Goal: Task Accomplishment & Management: Manage account settings

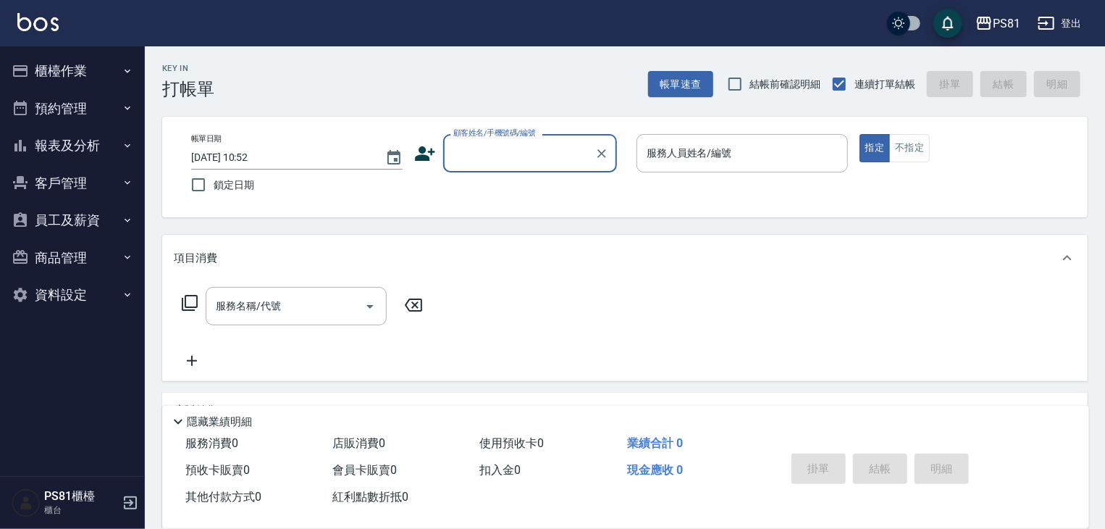
click at [67, 75] on button "櫃檯作業" at bounding box center [72, 71] width 133 height 38
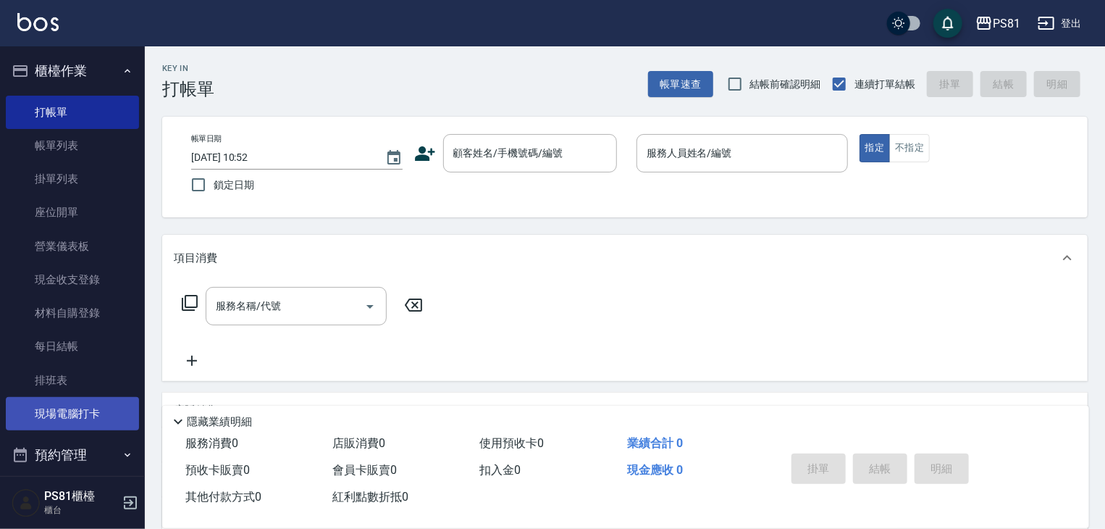
click at [79, 414] on link "現場電腦打卡" at bounding box center [72, 413] width 133 height 33
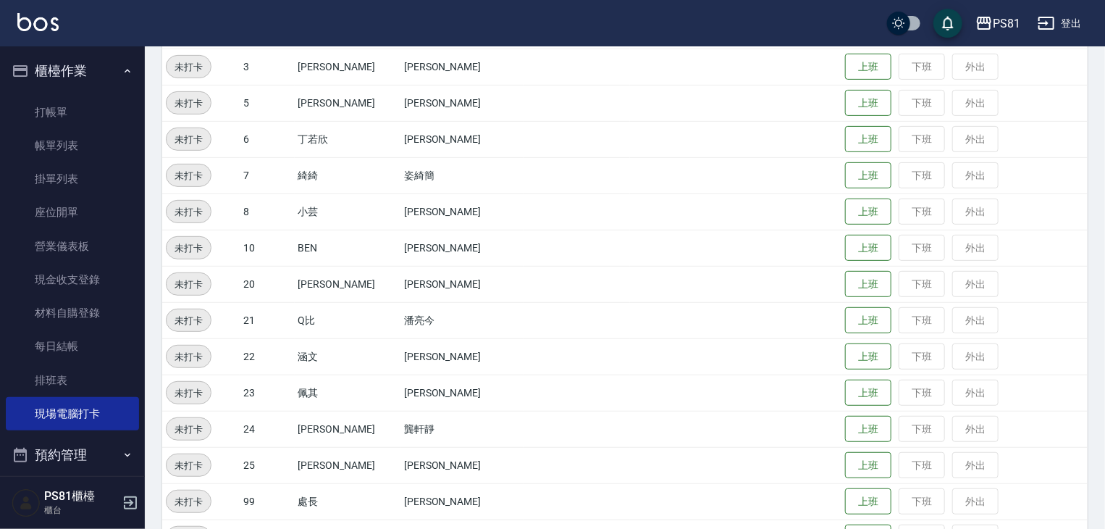
scroll to position [263, 0]
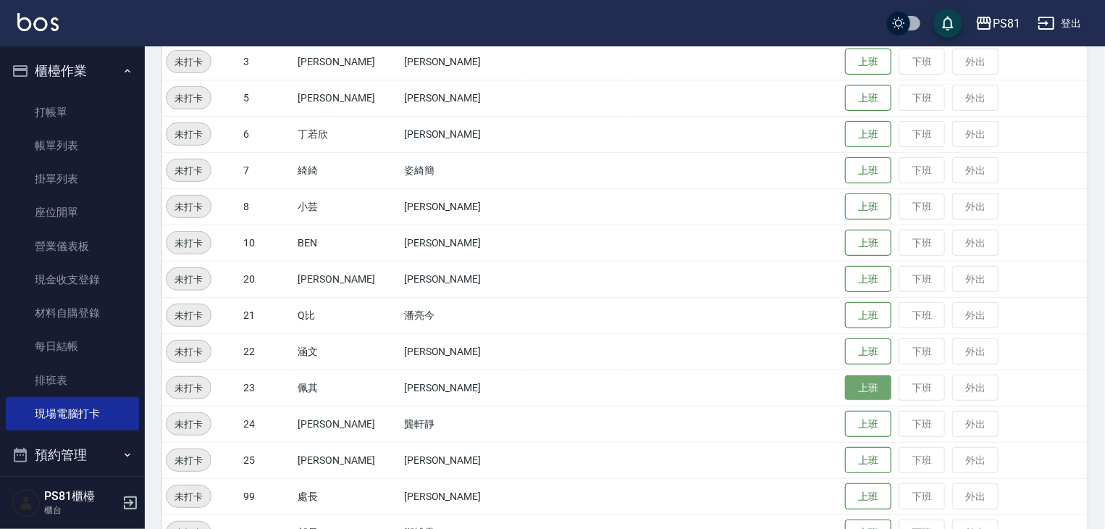
click at [850, 383] on button "上班" at bounding box center [868, 387] width 46 height 25
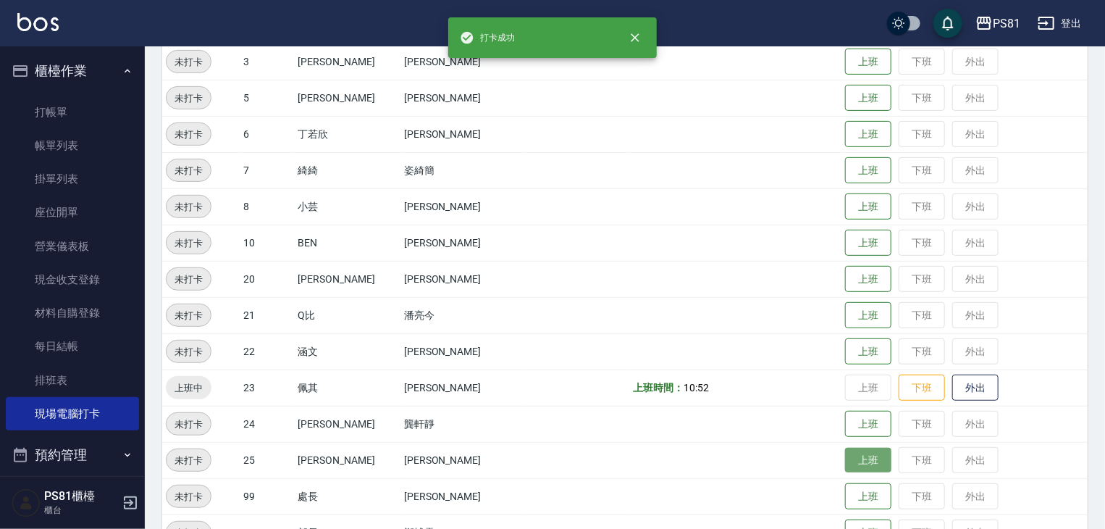
click at [846, 469] on button "上班" at bounding box center [868, 460] width 46 height 25
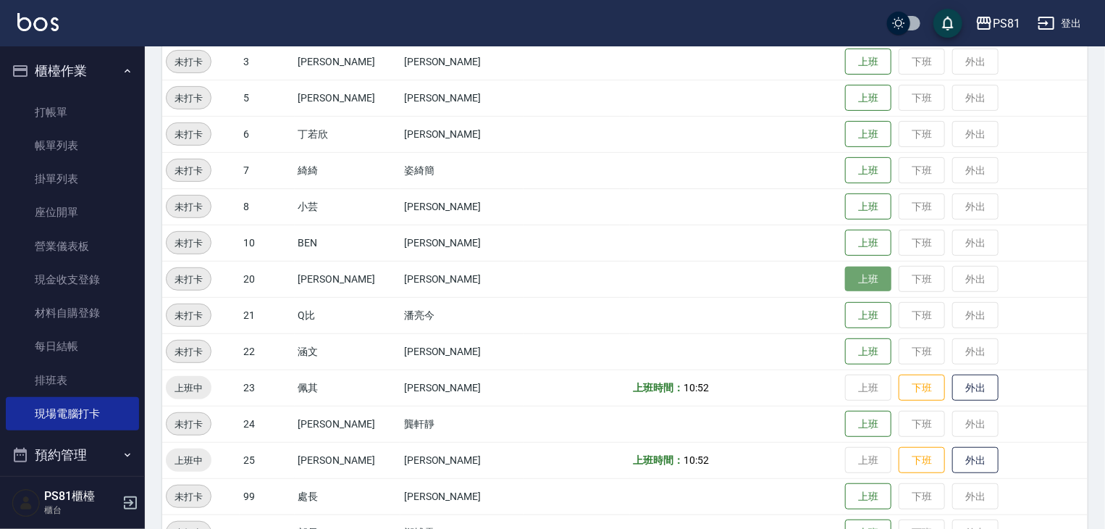
click at [853, 285] on button "上班" at bounding box center [868, 279] width 46 height 25
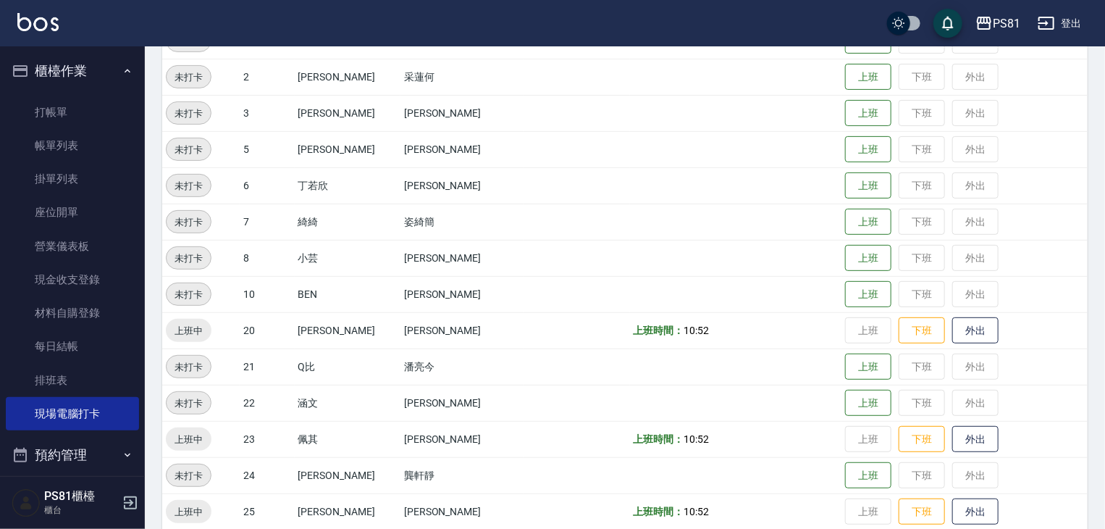
scroll to position [191, 0]
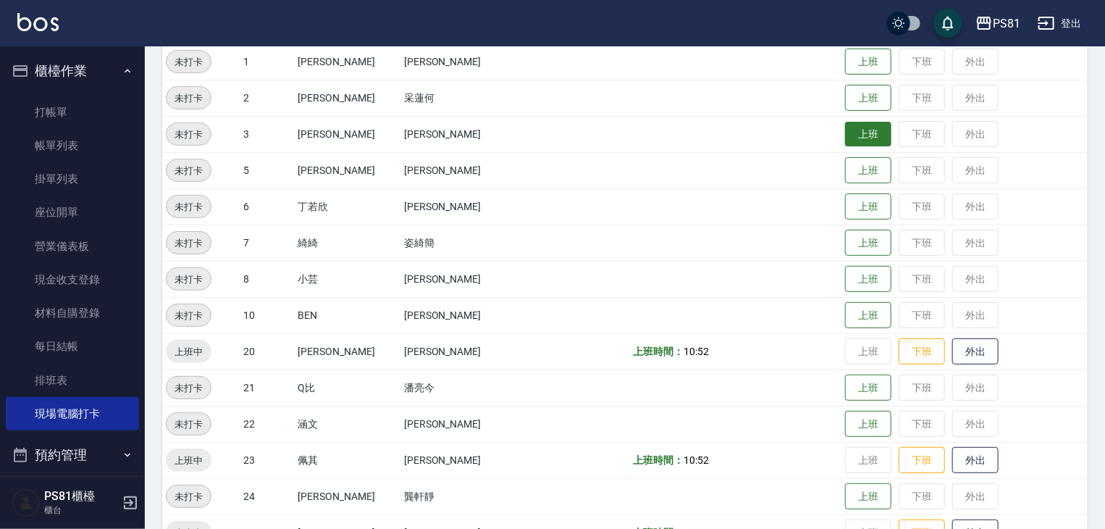
click at [850, 124] on button "上班" at bounding box center [868, 134] width 46 height 25
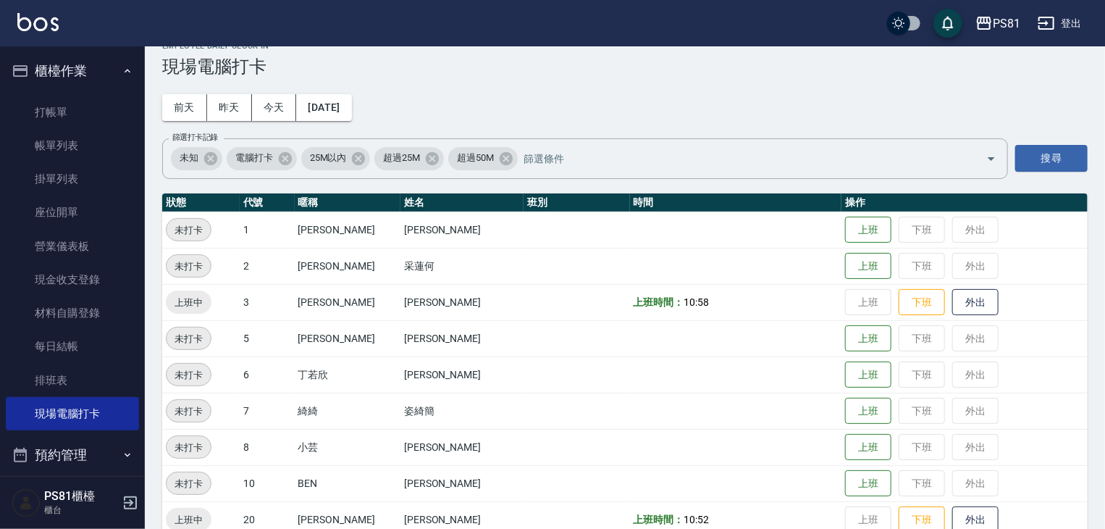
scroll to position [0, 0]
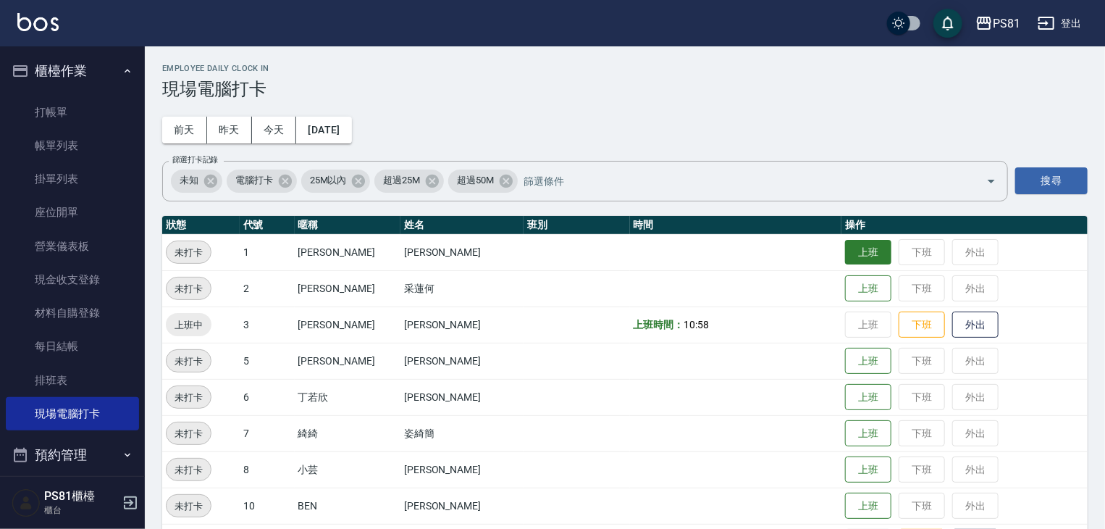
click at [845, 250] on button "上班" at bounding box center [868, 252] width 46 height 25
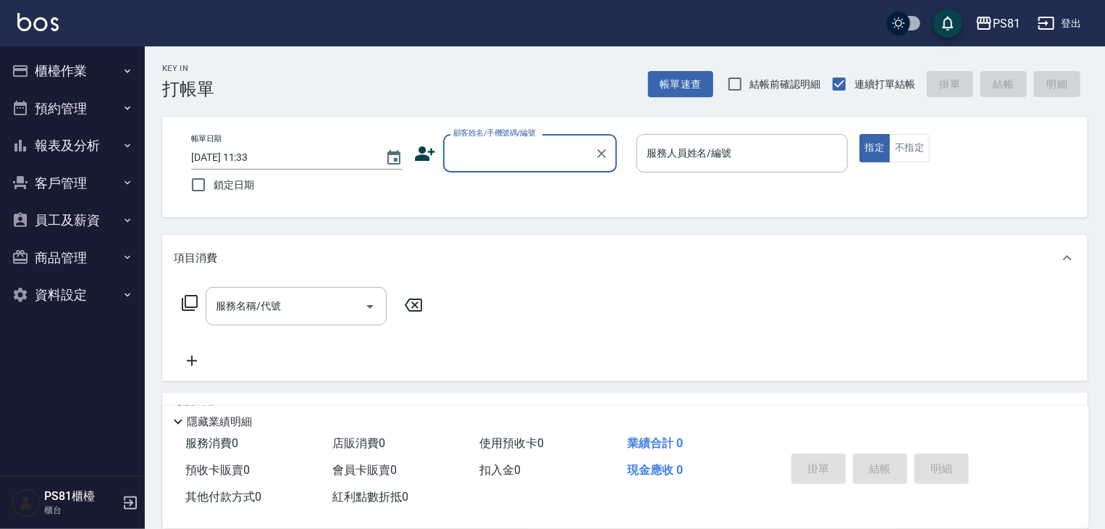
click at [116, 70] on button "櫃檯作業" at bounding box center [72, 71] width 133 height 38
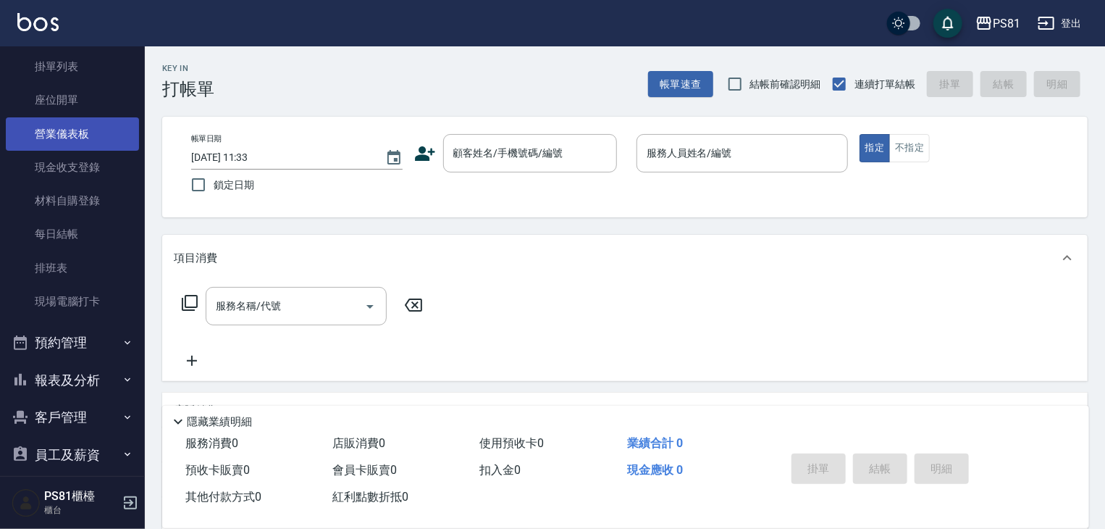
scroll to position [201, 0]
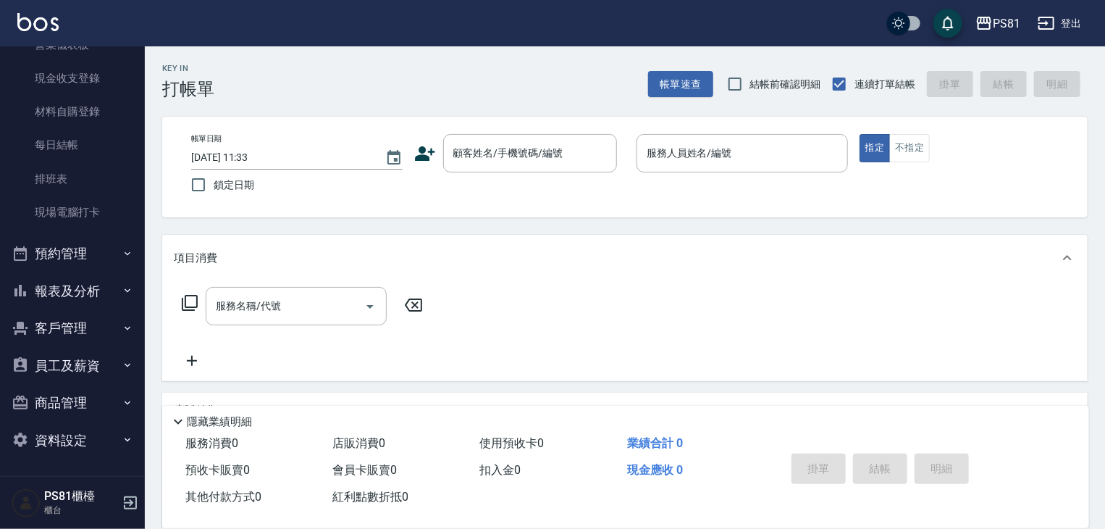
click at [87, 287] on button "報表及分析" at bounding box center [72, 291] width 133 height 38
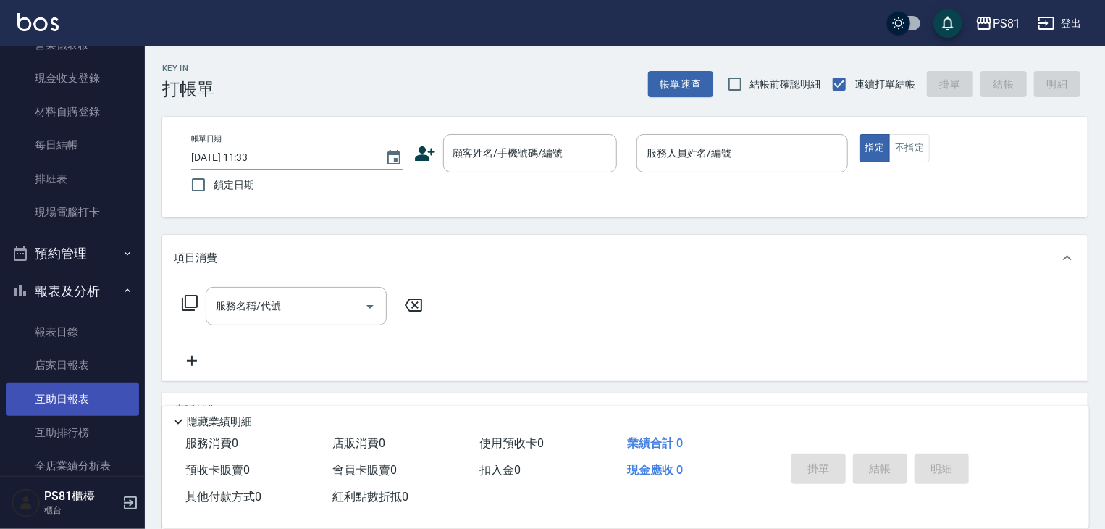
click at [93, 388] on link "互助日報表" at bounding box center [72, 398] width 133 height 33
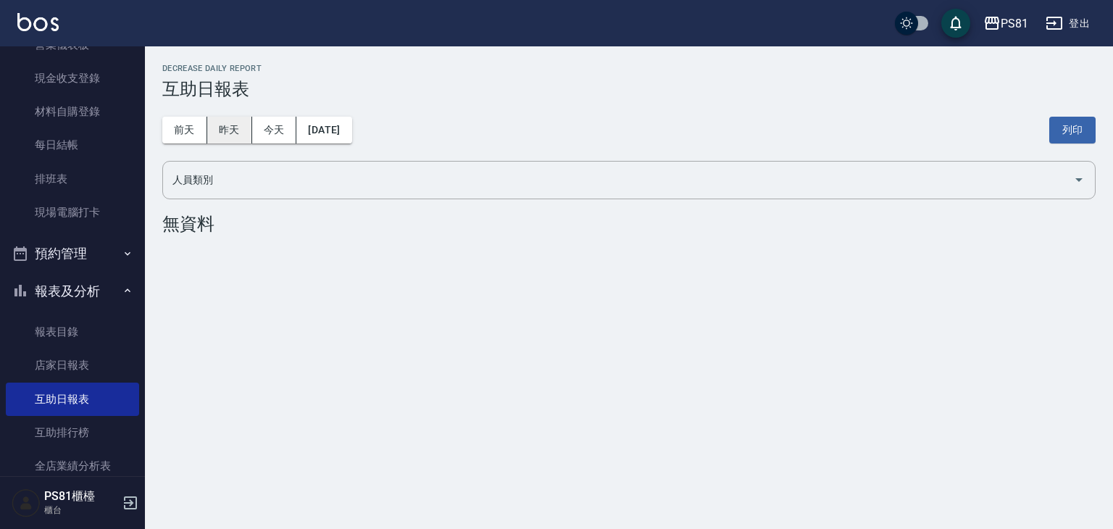
click at [225, 129] on button "昨天" at bounding box center [229, 130] width 45 height 27
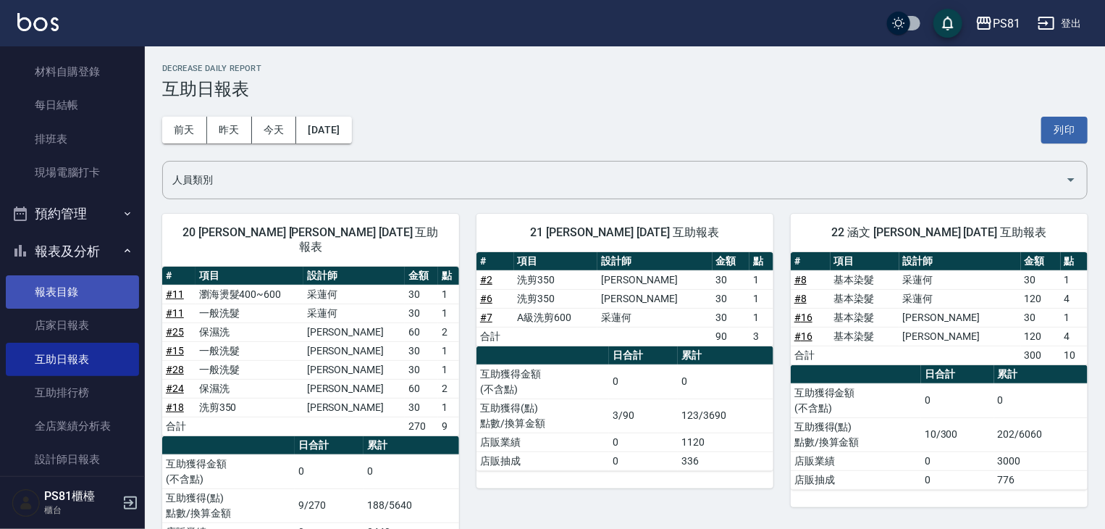
scroll to position [274, 0]
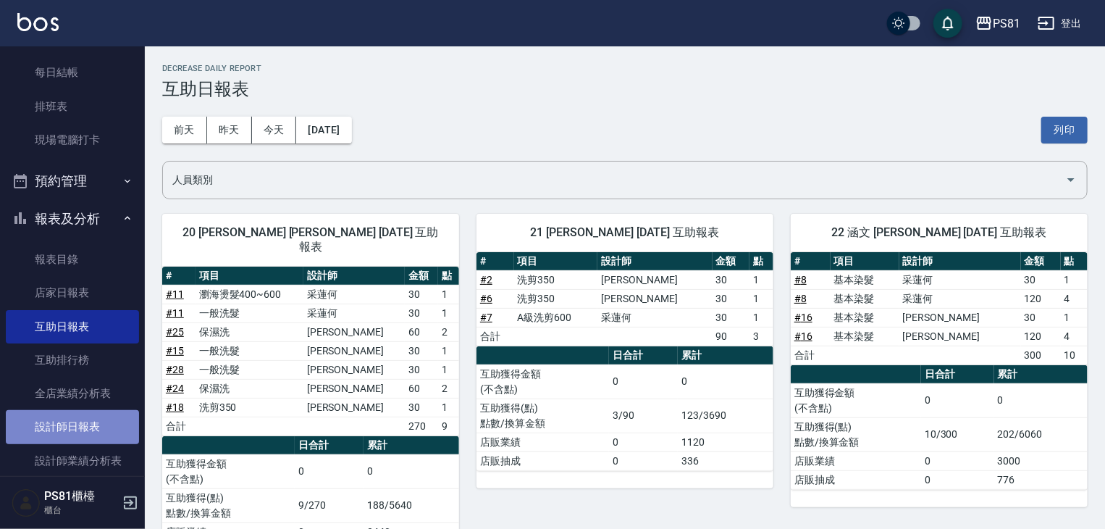
click at [101, 420] on link "設計師日報表" at bounding box center [72, 426] width 133 height 33
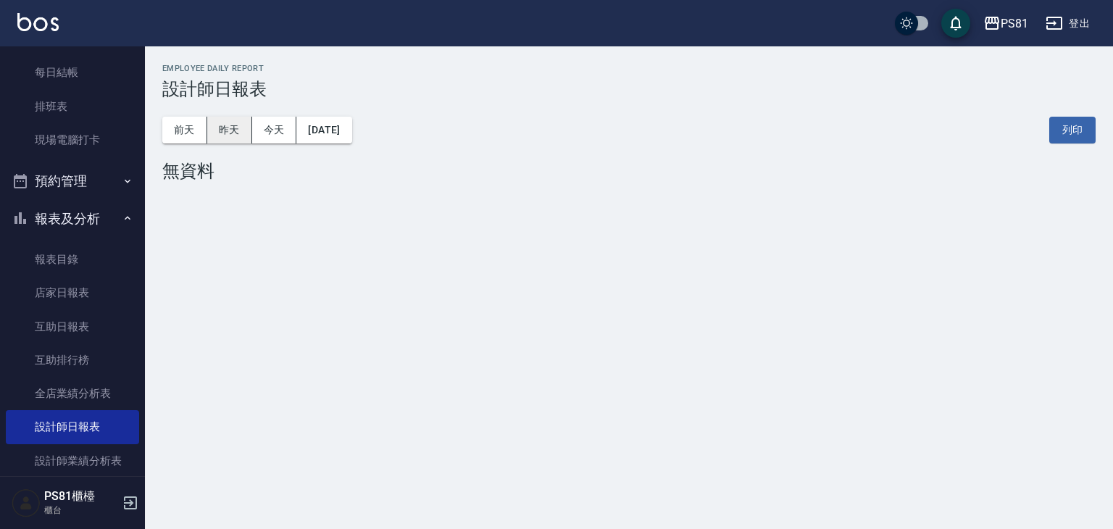
click at [226, 135] on button "昨天" at bounding box center [229, 130] width 45 height 27
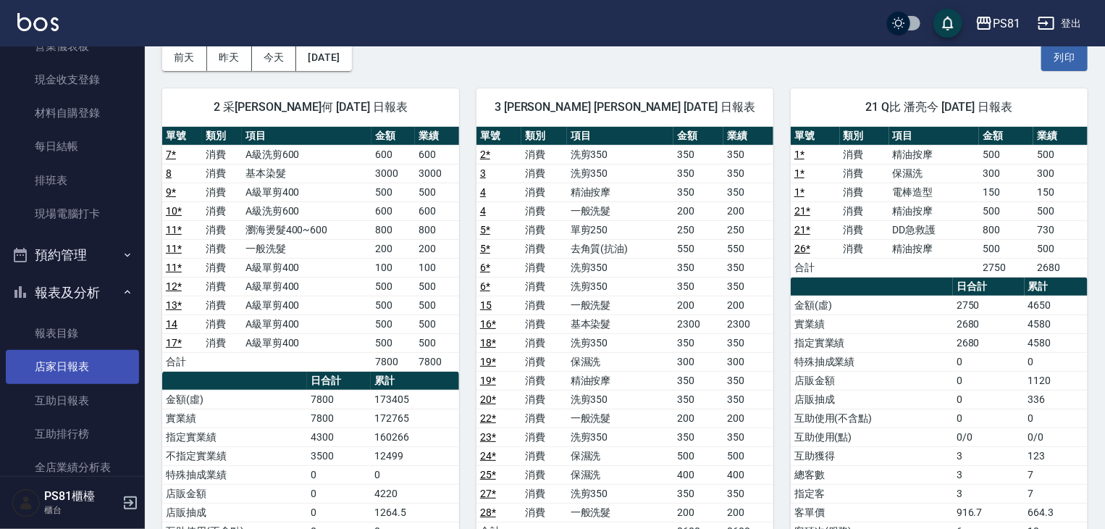
scroll to position [217, 0]
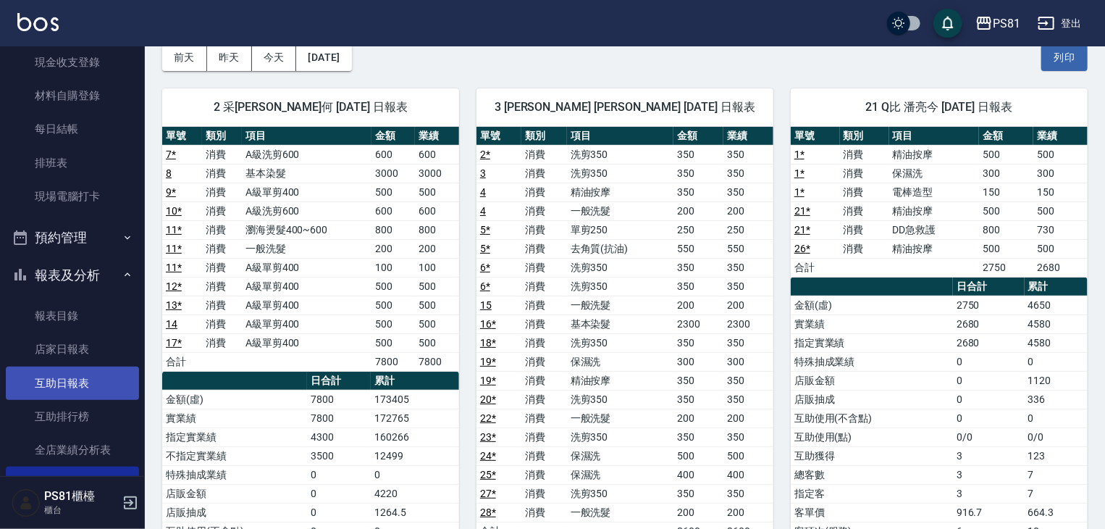
click at [64, 380] on link "互助日報表" at bounding box center [72, 383] width 133 height 33
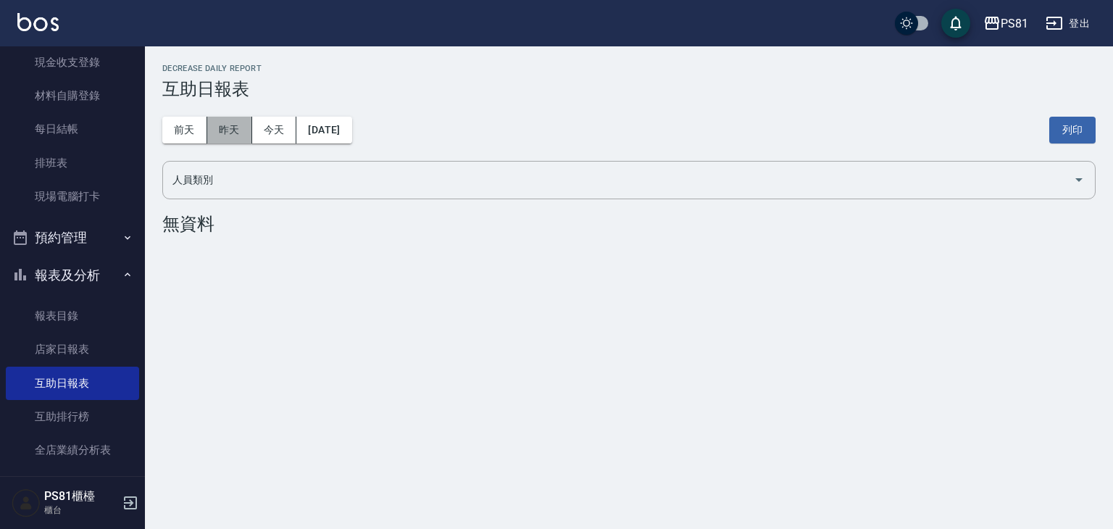
click at [239, 128] on button "昨天" at bounding box center [229, 130] width 45 height 27
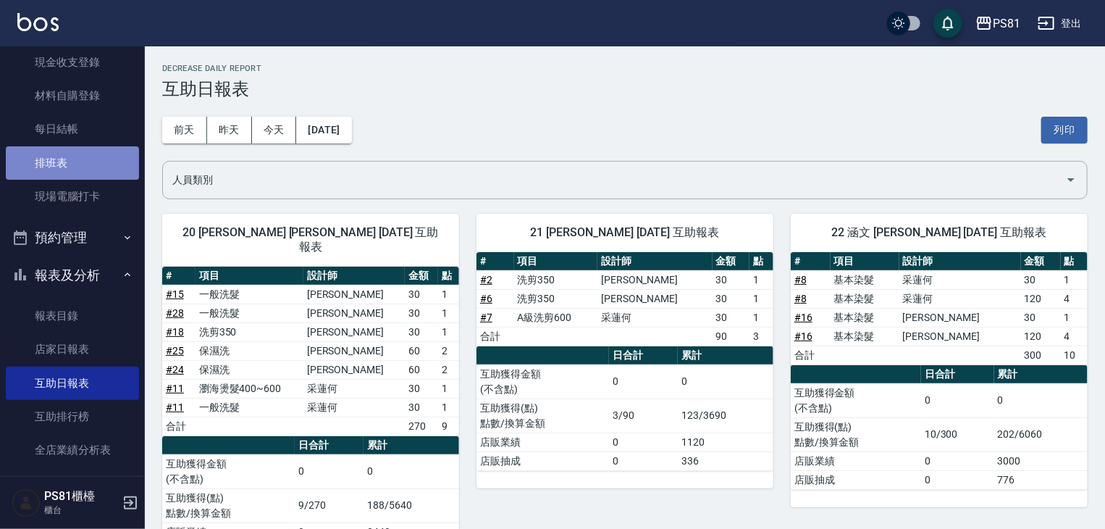
click at [106, 157] on link "排班表" at bounding box center [72, 162] width 133 height 33
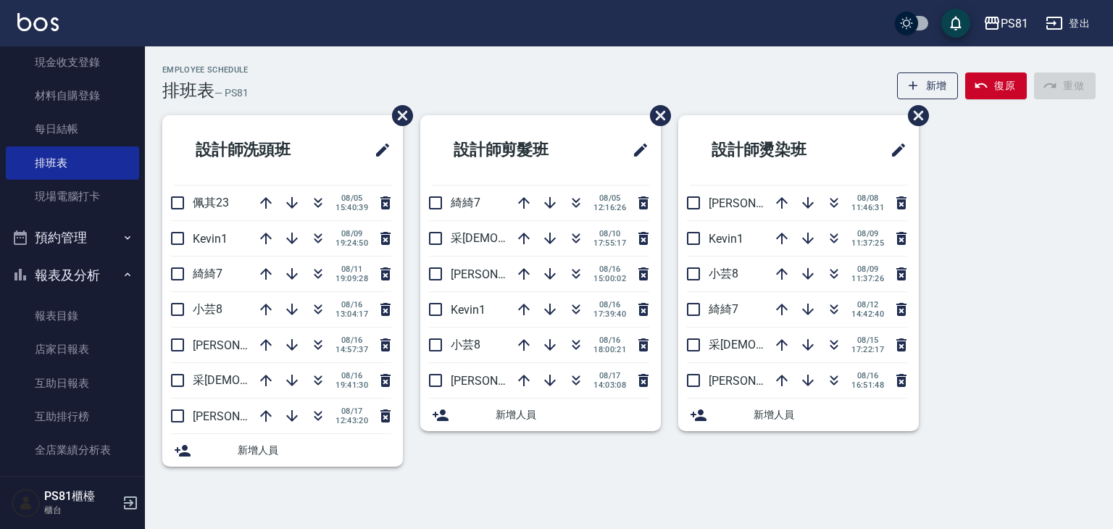
click at [971, 219] on div "設計師洗頭班 佩其23 08/05 15:40:39 Kevin1 08/09 19:24:50 綺綺7 08/11 19:09:28 小芸8 08/16 1…" at bounding box center [620, 299] width 950 height 369
drag, startPoint x: 1110, startPoint y: 464, endPoint x: 763, endPoint y: 438, distance: 347.2
click at [729, 463] on div "Employee Schedule 排班表 — PS81 新增 復原 重做 設計師洗頭班 佩其23 08/05 15:40:39 Kevin1 08/09 1…" at bounding box center [629, 274] width 968 height 419
drag, startPoint x: 658, startPoint y: 515, endPoint x: 456, endPoint y: 493, distance: 202.5
click at [462, 498] on div "Employee Schedule 排班表 — PS81 新增 復原 重做 設計師洗頭班 佩其23 08/05 15:40:39 Kevin1 08/09 1…" at bounding box center [556, 264] width 1113 height 529
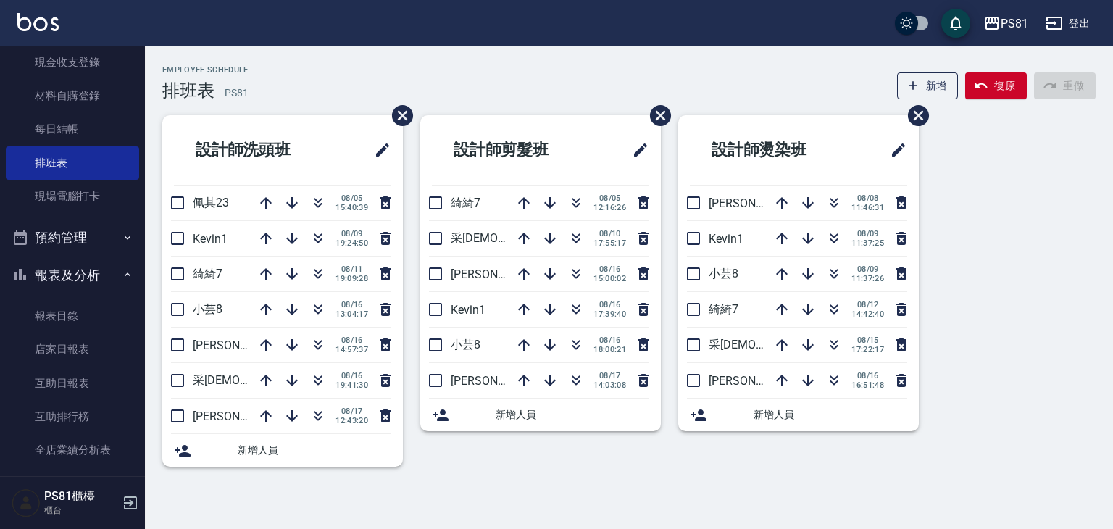
drag, startPoint x: 505, startPoint y: 528, endPoint x: 541, endPoint y: 519, distance: 37.2
click at [451, 526] on div "Employee Schedule 排班表 — PS81 新增 復原 重做 設計師洗頭班 佩其23 08/05 15:40:39 Kevin1 08/09 1…" at bounding box center [556, 264] width 1113 height 529
drag, startPoint x: 813, startPoint y: 508, endPoint x: 475, endPoint y: 450, distance: 343.2
click at [548, 490] on div "Employee Schedule 排班表 — PS81 新增 復原 重做 設計師洗頭班 佩其23 08/05 15:40:39 Kevin1 08/09 1…" at bounding box center [556, 264] width 1113 height 529
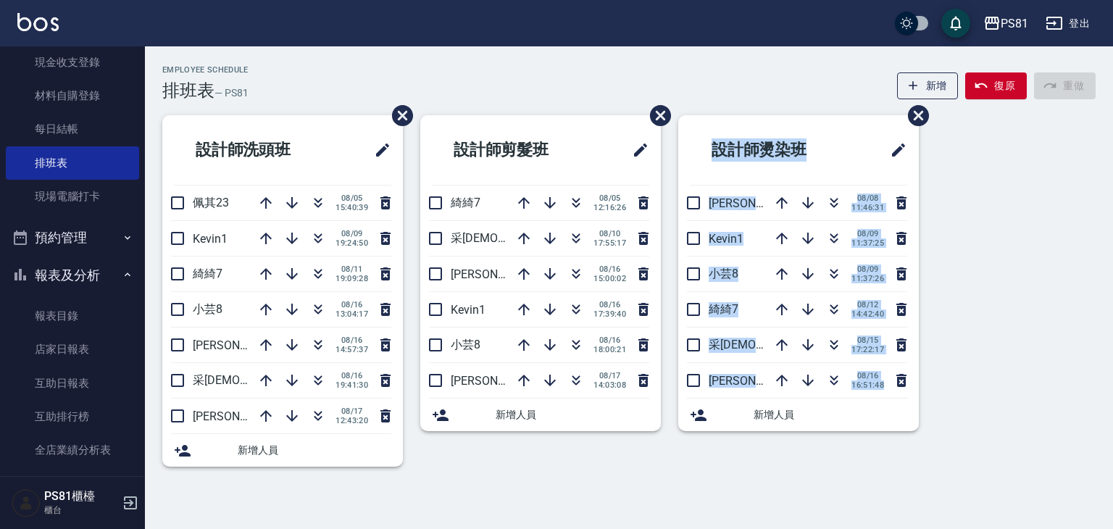
drag, startPoint x: 756, startPoint y: 531, endPoint x: 440, endPoint y: 411, distance: 337.3
click at [503, 463] on div "設計師剪髮班 綺綺7 08/05 12:16:26 采蓮2 08/10 17:55:17 丁若欣6 08/16 15:00:02 Kevin1 08/16 1…" at bounding box center [532, 299] width 258 height 369
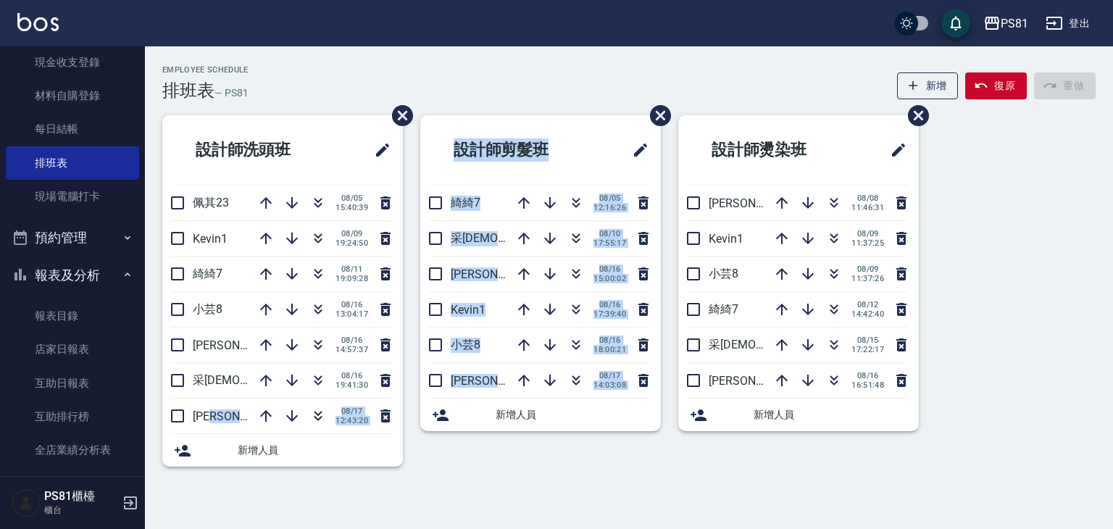
drag, startPoint x: 761, startPoint y: 515, endPoint x: 240, endPoint y: 348, distance: 547.0
click at [209, 366] on div "設計師洗頭班 佩其23 08/05 15:40:39 Kevin1 08/09 19:24:50 綺綺7 08/11 19:09:28 小芸8 08/16 1…" at bounding box center [620, 299] width 950 height 369
click at [285, 388] on button "button" at bounding box center [292, 380] width 35 height 35
click at [345, 444] on ul "設計師洗頭班 佩其23 08/05 15:40:39 Kevin1 08/09 19:24:50 綺綺7 08/11 19:09:28 小芸8 08/16 1…" at bounding box center [282, 290] width 240 height 351
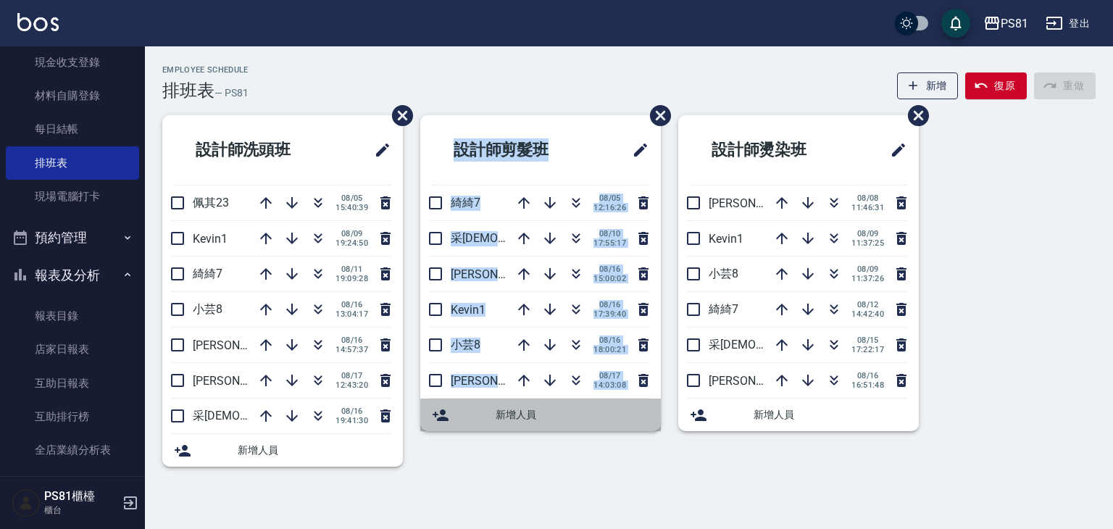
click at [420, 414] on div "新增人員" at bounding box center [540, 414] width 240 height 33
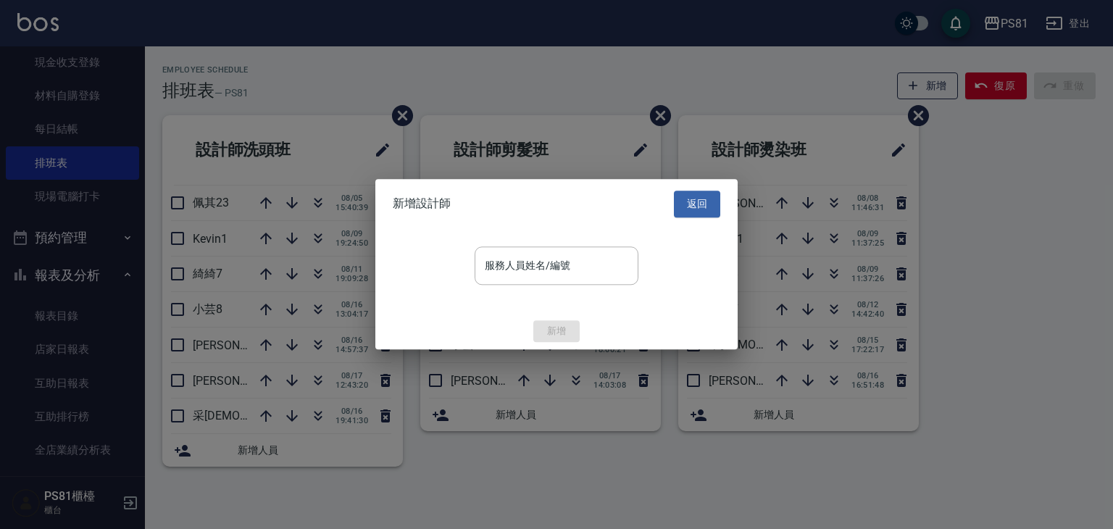
click at [446, 398] on div at bounding box center [556, 264] width 1113 height 529
click at [472, 395] on div at bounding box center [556, 264] width 1113 height 529
click at [711, 207] on button "返回" at bounding box center [697, 204] width 46 height 27
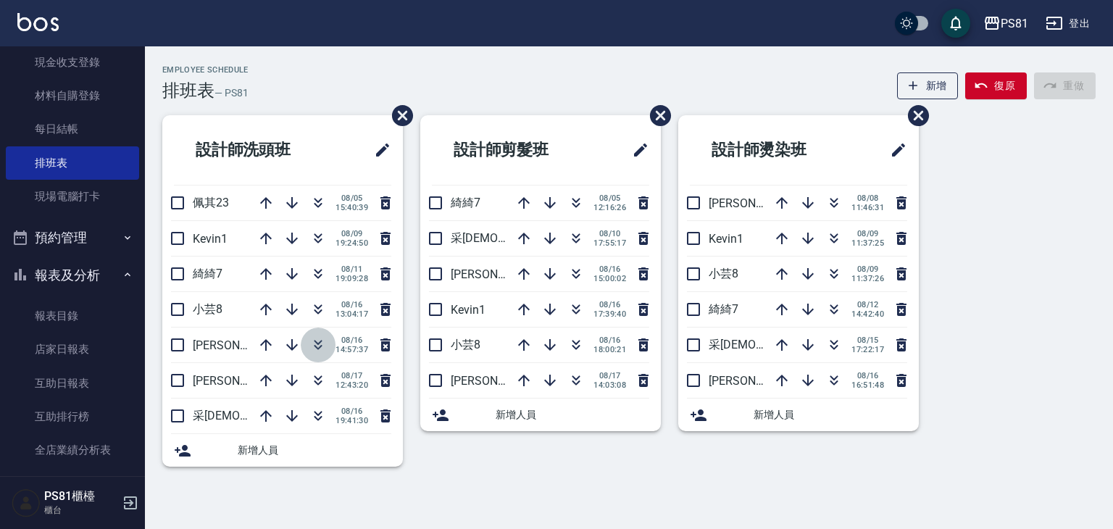
click at [317, 345] on icon "button" at bounding box center [317, 344] width 17 height 17
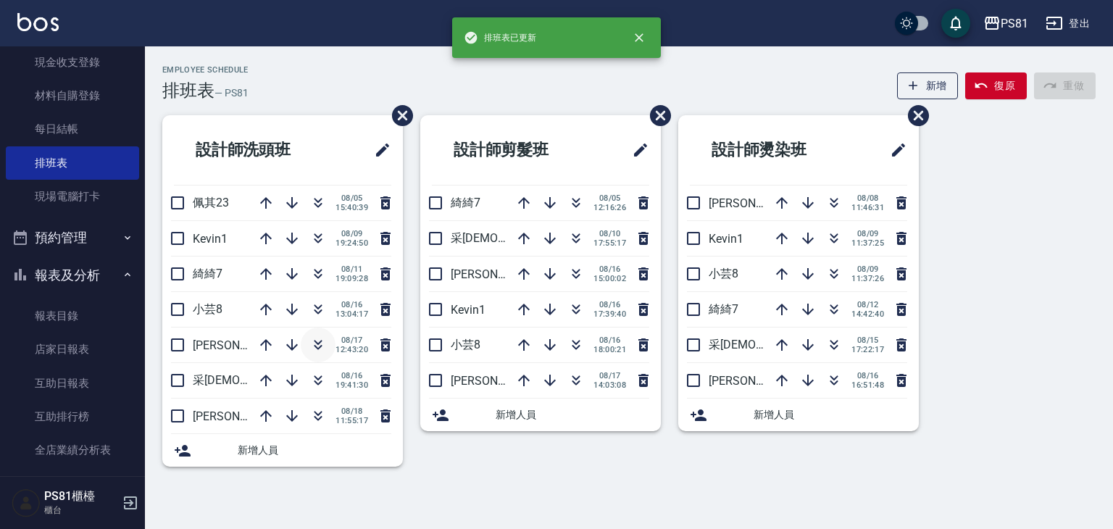
click at [310, 345] on icon "button" at bounding box center [317, 344] width 17 height 17
